Goal: Task Accomplishment & Management: Use online tool/utility

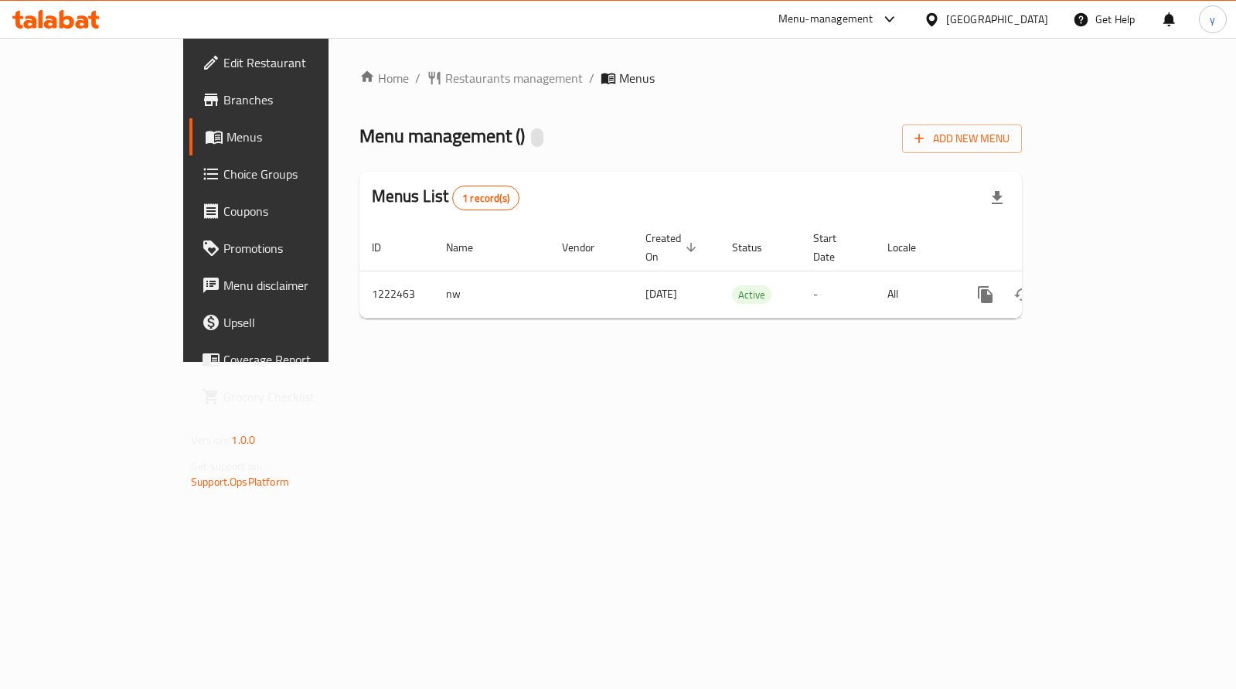
click at [223, 175] on span "Choice Groups" at bounding box center [300, 174] width 154 height 19
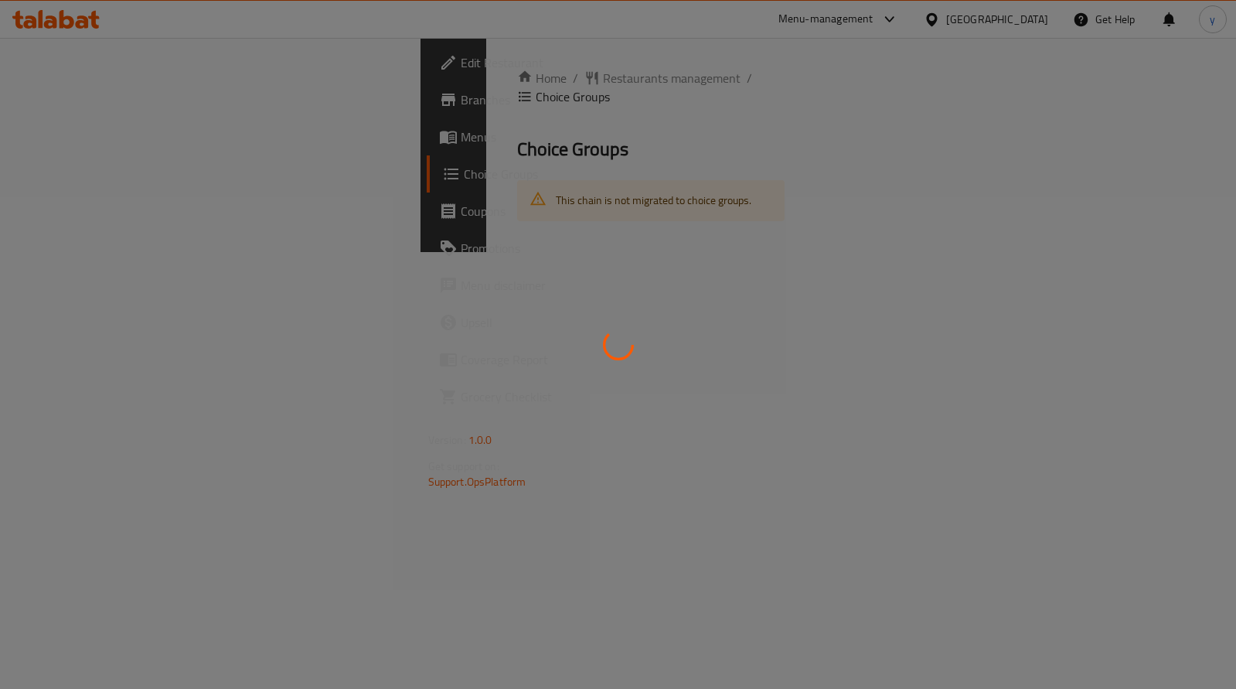
click at [122, 175] on div at bounding box center [618, 344] width 1236 height 689
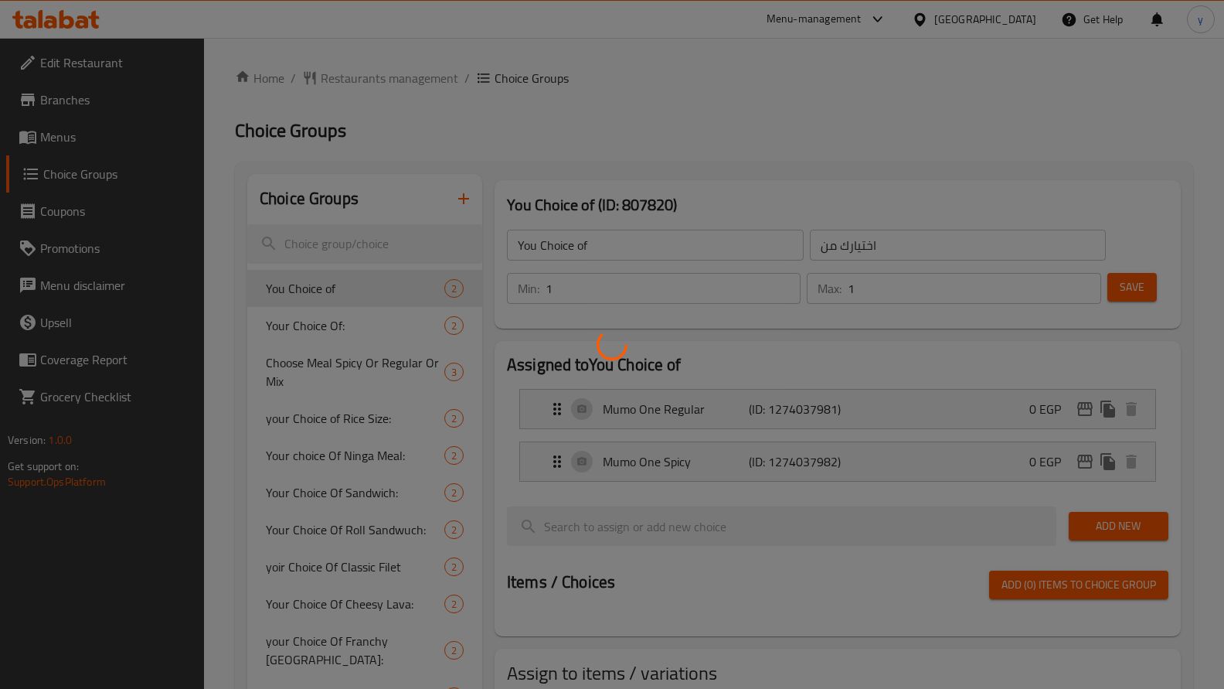
click at [364, 428] on div at bounding box center [612, 344] width 1224 height 689
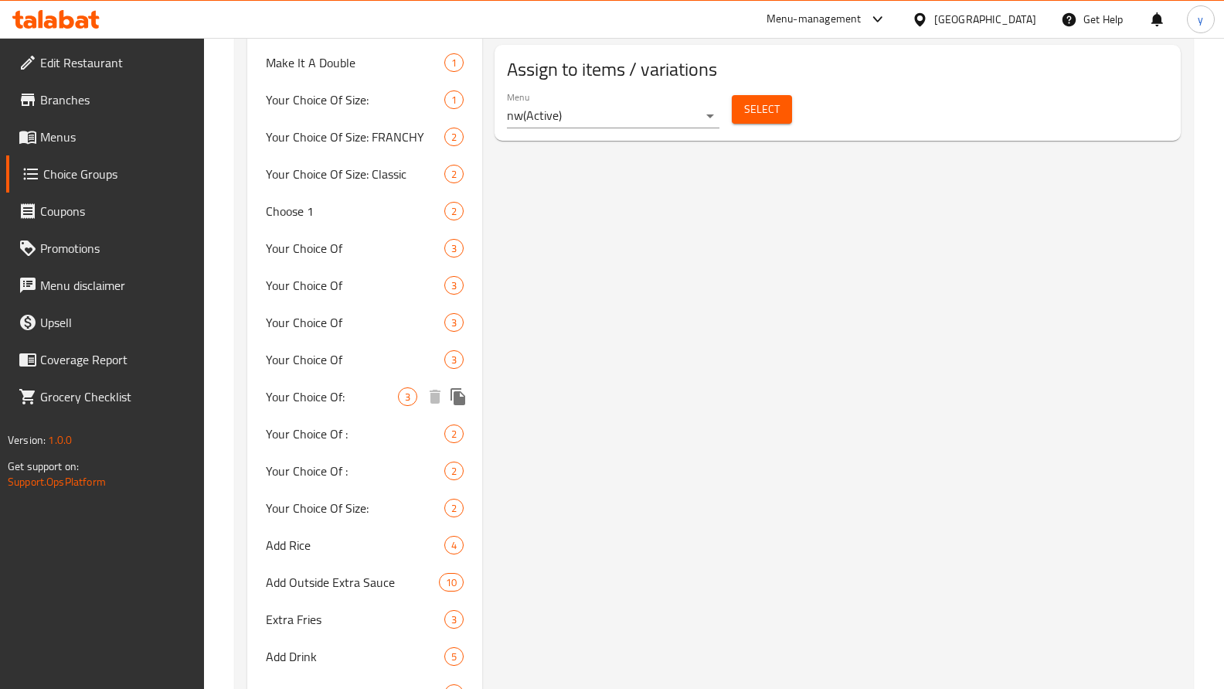
scroll to position [1082, 0]
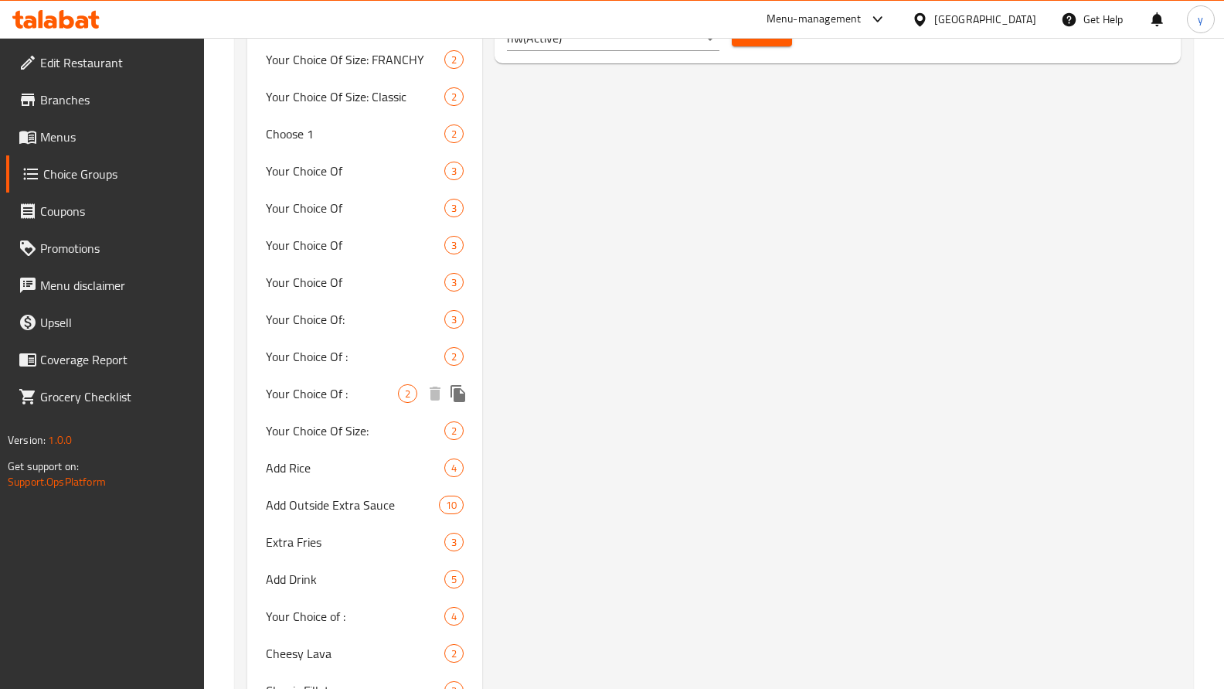
click at [298, 384] on span "Your Choice Of :" at bounding box center [332, 393] width 132 height 19
type input "Your Choice Of :"
click at [298, 384] on span "Your Choice Of :" at bounding box center [332, 393] width 132 height 19
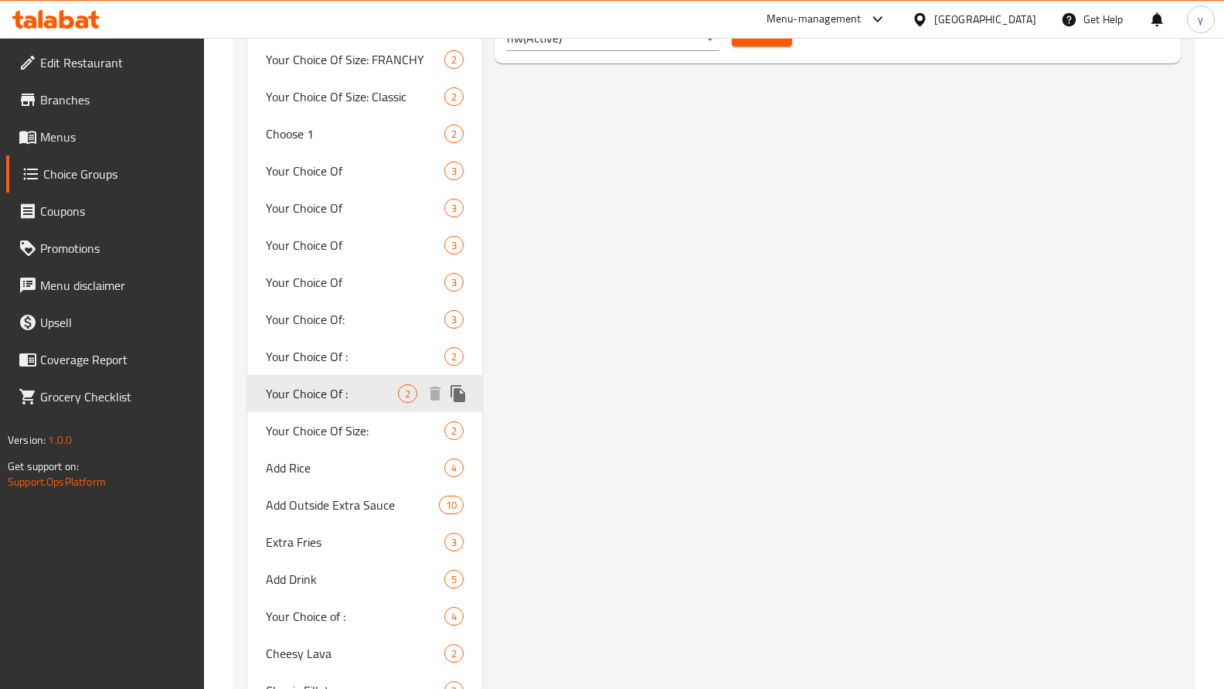
click at [298, 384] on span "Your Choice Of :" at bounding box center [332, 393] width 132 height 19
click at [319, 348] on span "Your Choice Of :" at bounding box center [332, 356] width 132 height 19
type input "اختيارك من :"
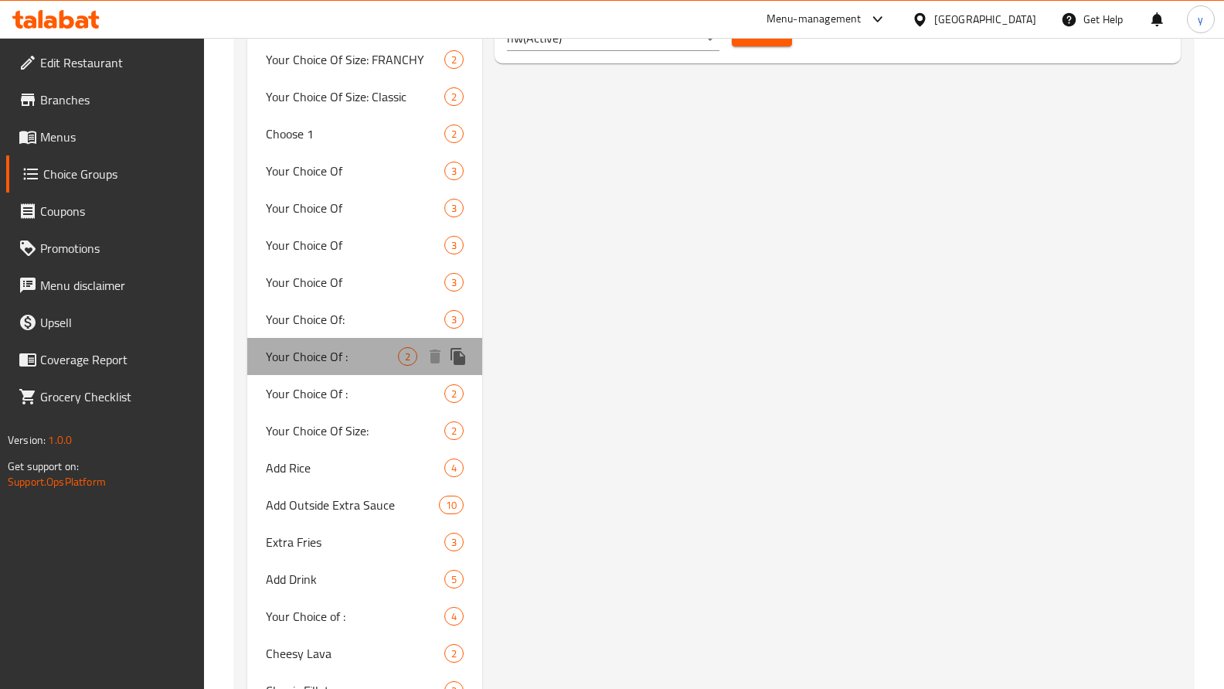
click at [319, 348] on span "Your Choice Of :" at bounding box center [332, 356] width 132 height 19
click at [346, 347] on span "Your Choice Of :" at bounding box center [332, 356] width 132 height 19
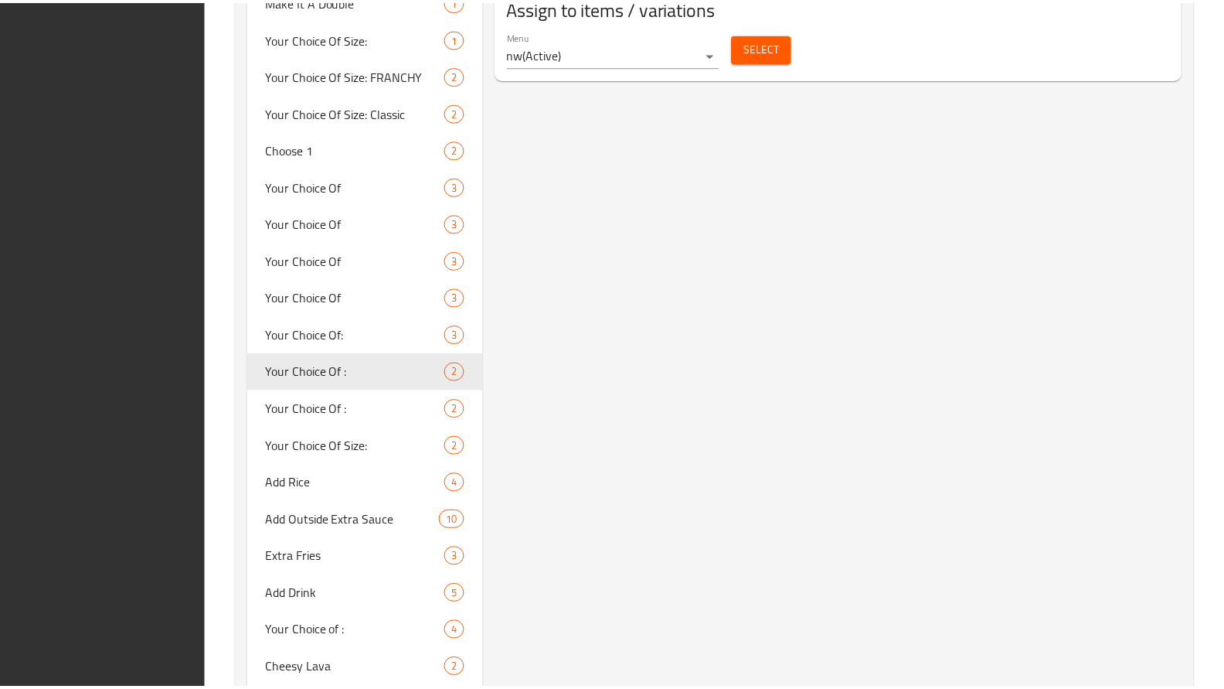
scroll to position [1430, 0]
